Goal: Information Seeking & Learning: Learn about a topic

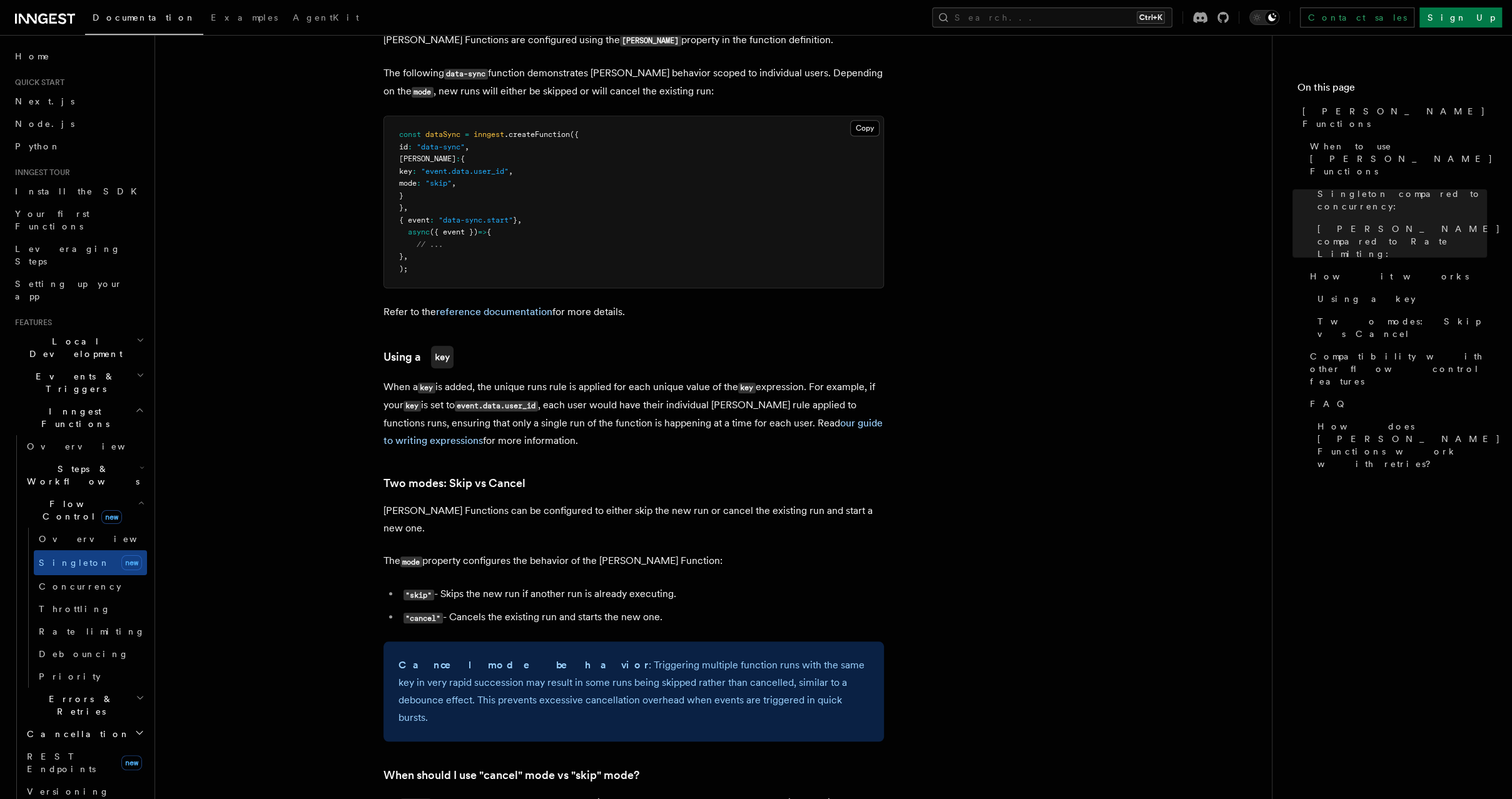
scroll to position [955, 0]
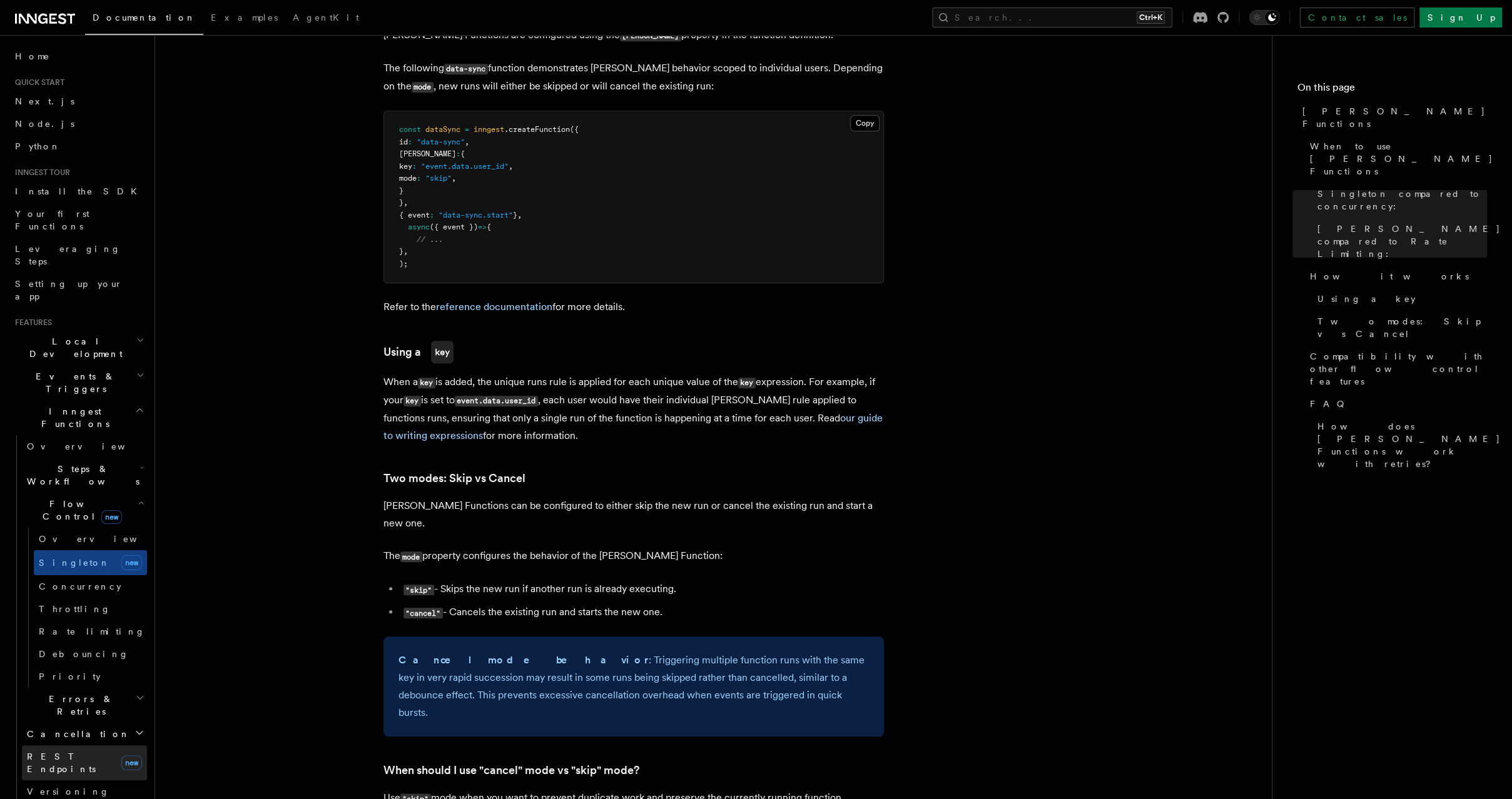
click at [129, 755] on span "new" at bounding box center [132, 762] width 21 height 15
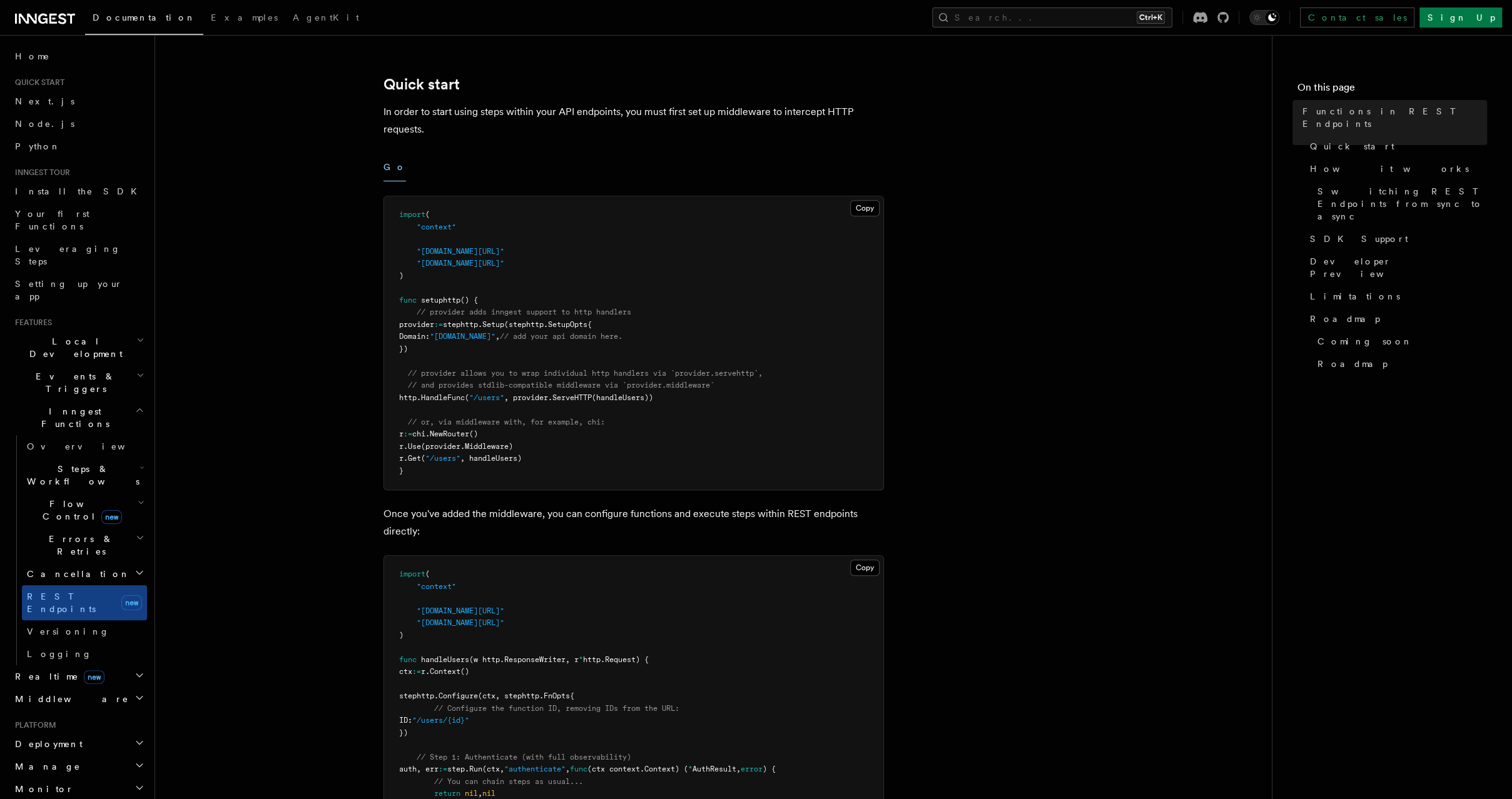
scroll to position [387, 0]
click at [40, 670] on span "Realtime new" at bounding box center [57, 676] width 95 height 13
click at [45, 694] on span "Overview" at bounding box center [91, 699] width 129 height 10
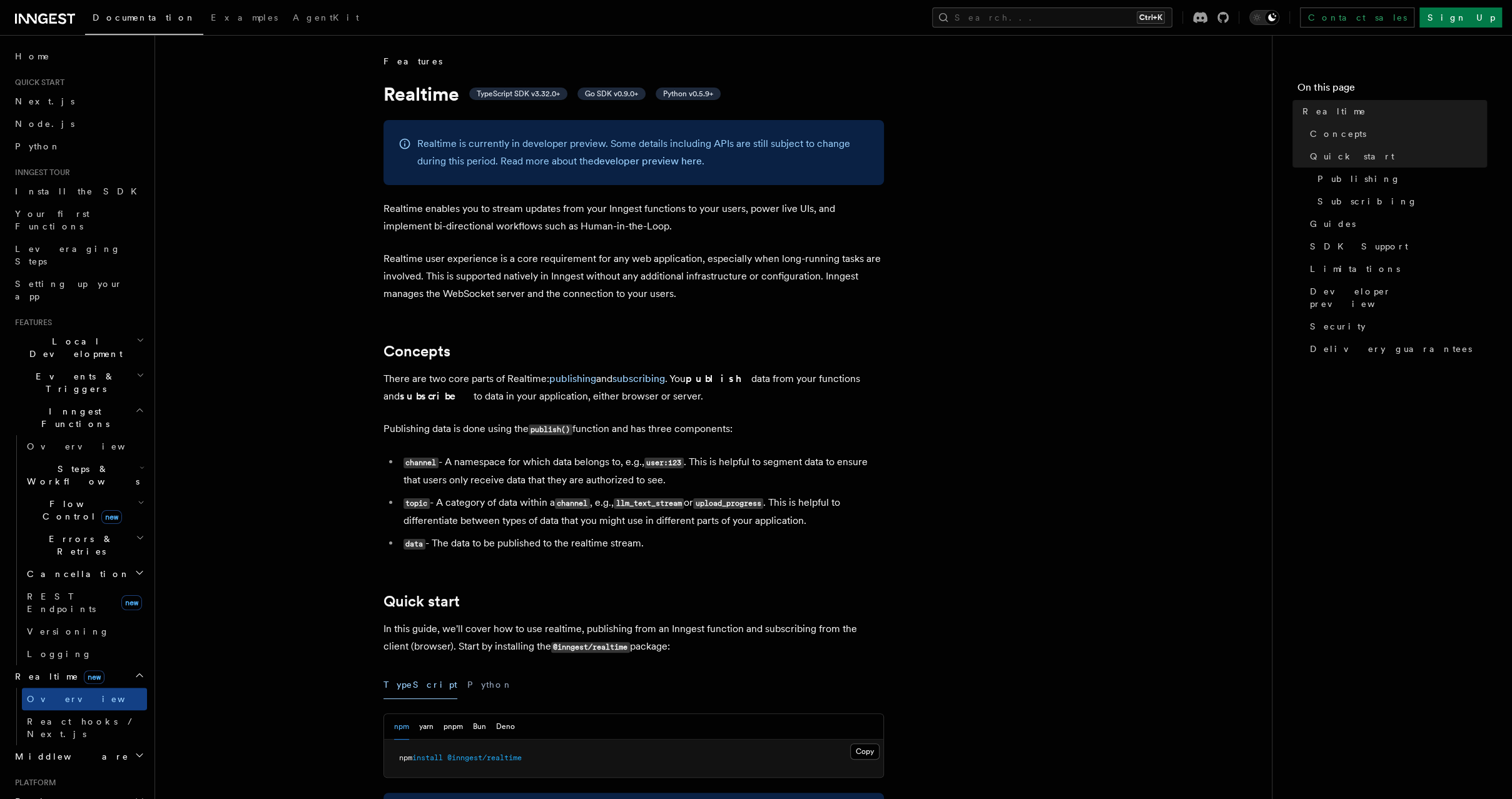
click at [86, 493] on h2 "Flow Control new" at bounding box center [84, 510] width 125 height 35
click at [77, 550] on link "[PERSON_NAME] new" at bounding box center [90, 563] width 113 height 25
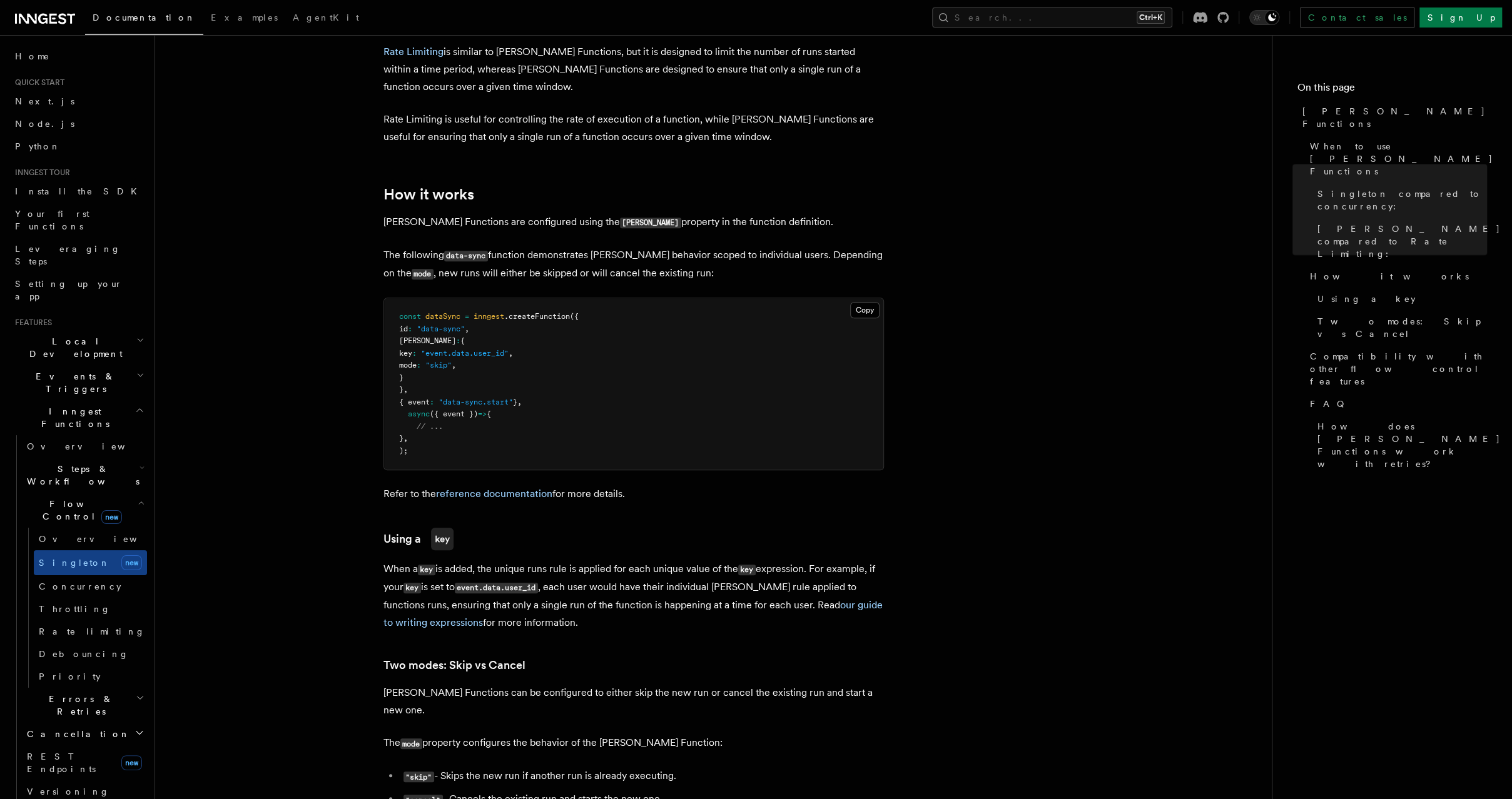
scroll to position [768, 0]
click at [1456, 580] on nav "On this page [PERSON_NAME] Functions When to use [PERSON_NAME] Functions [PERSO…" at bounding box center [1392, 417] width 240 height 764
click at [73, 745] on link "REST Endpoints new" at bounding box center [84, 762] width 125 height 35
